Goal: Register for event/course: Register for event/course

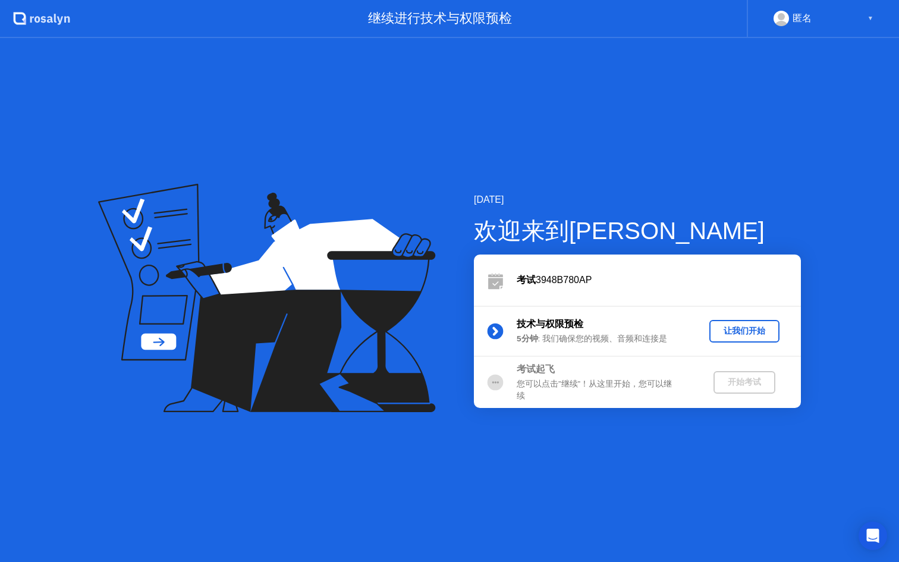
click at [652, 376] on div "考试起飞" at bounding box center [602, 369] width 171 height 14
click at [498, 384] on circle at bounding box center [496, 382] width 16 height 16
click at [753, 331] on div "让我们开始" at bounding box center [744, 330] width 61 height 11
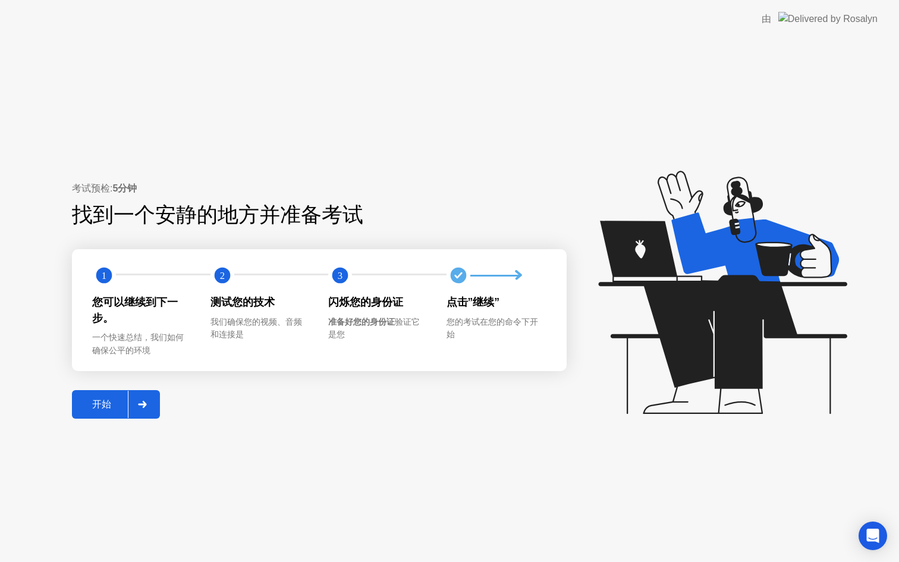
click at [117, 411] on button "开始" at bounding box center [116, 404] width 88 height 29
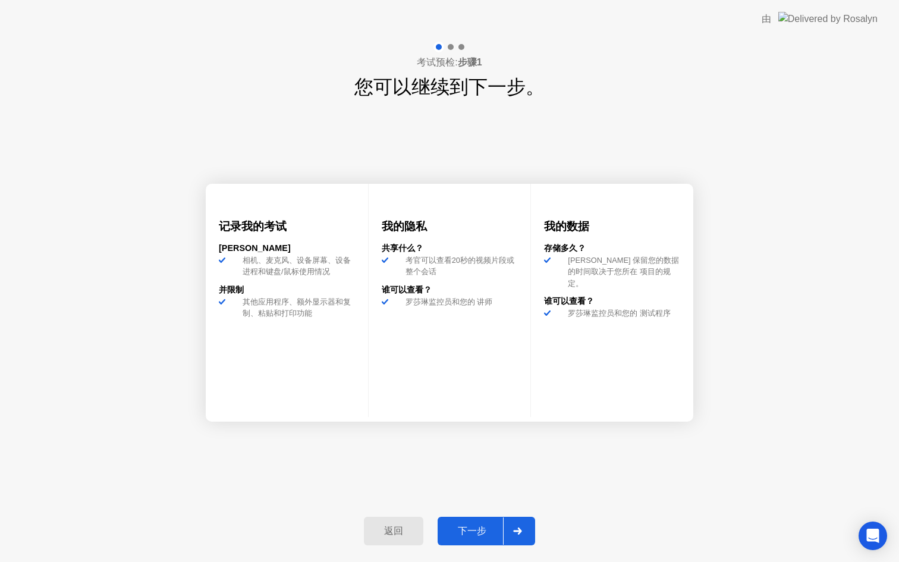
click at [485, 523] on button "下一步" at bounding box center [487, 531] width 98 height 29
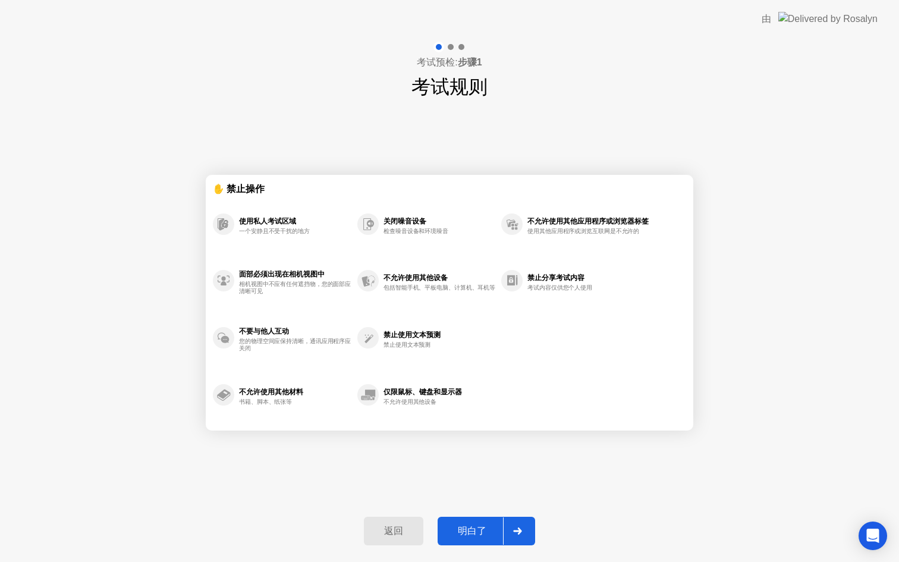
click at [491, 528] on div "明白了" at bounding box center [472, 531] width 62 height 12
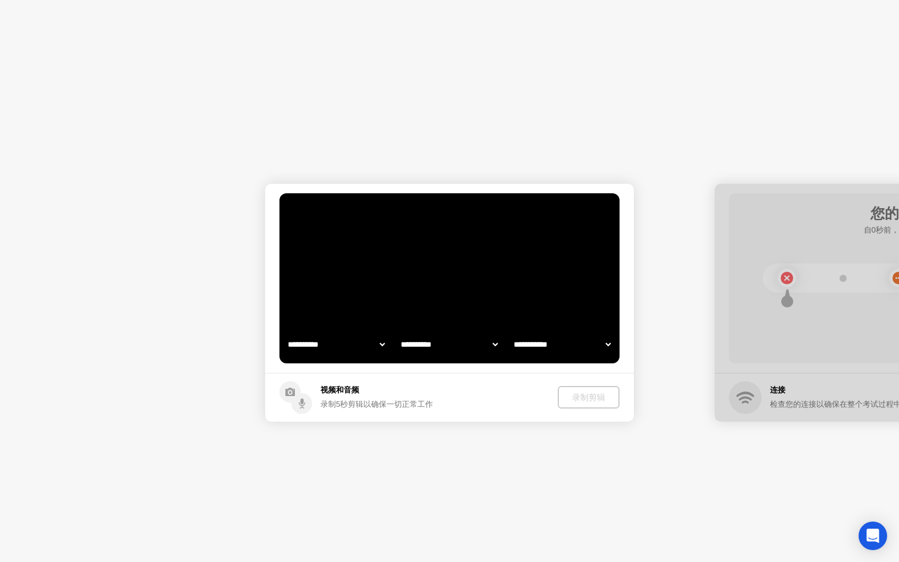
select select "**********"
select select "*******"
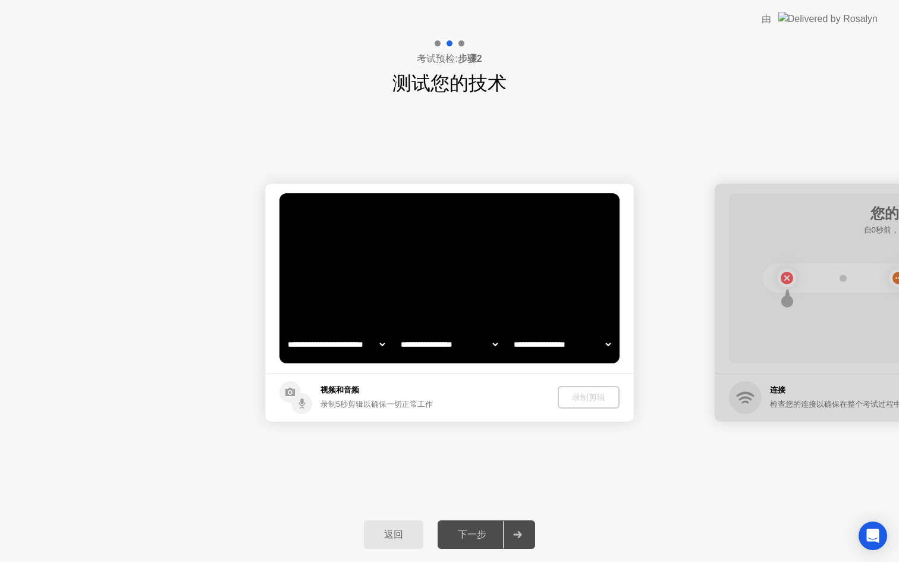
click at [491, 535] on div "下一步" at bounding box center [472, 535] width 62 height 12
click at [448, 300] on video at bounding box center [449, 278] width 340 height 170
click at [598, 403] on div "录制剪辑" at bounding box center [589, 397] width 52 height 11
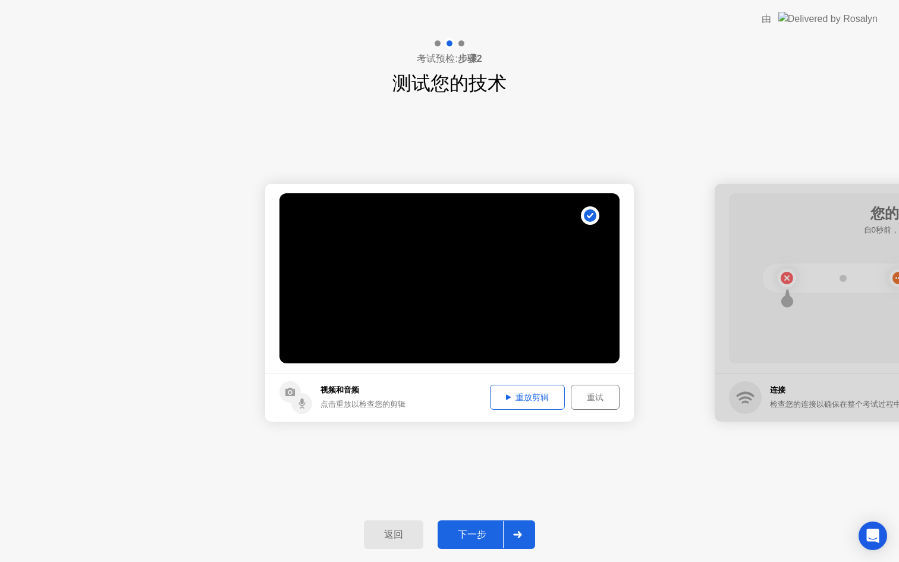
click at [479, 541] on div "下一步" at bounding box center [472, 535] width 62 height 12
